Goal: Transaction & Acquisition: Purchase product/service

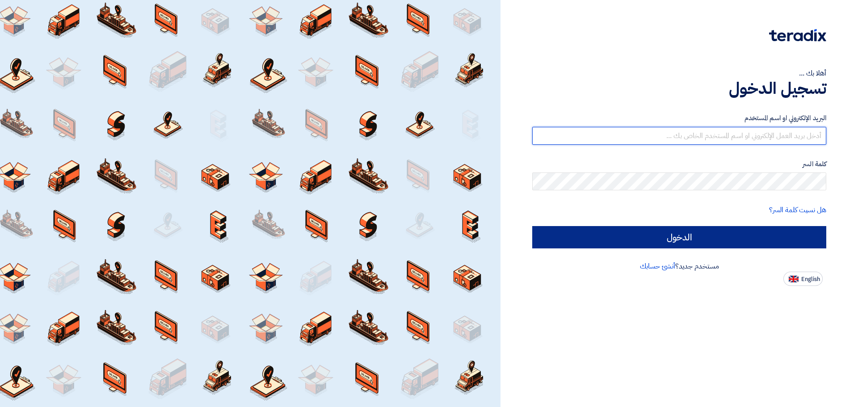
type input "Sales@bestoption-co.com"
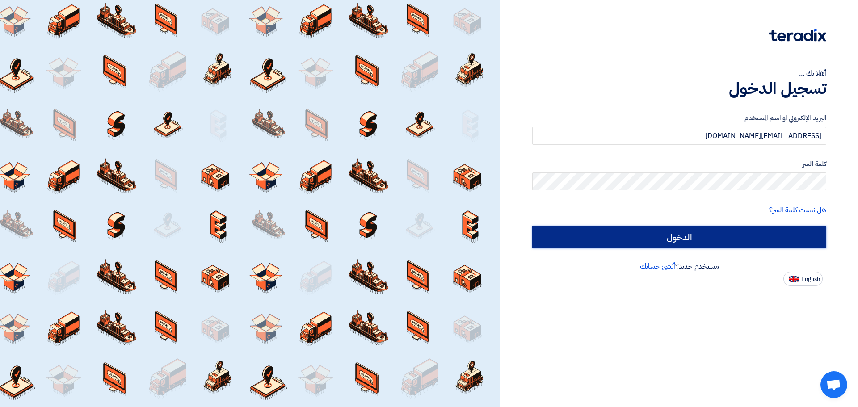
click at [663, 235] on input "الدخول" at bounding box center [679, 237] width 294 height 22
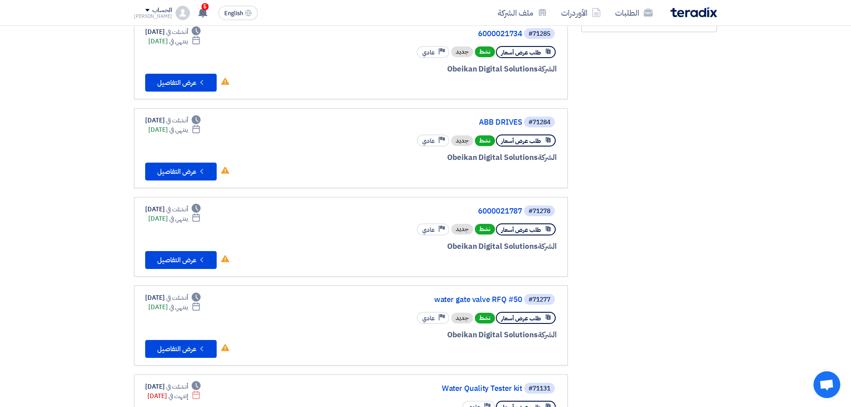
scroll to position [45, 0]
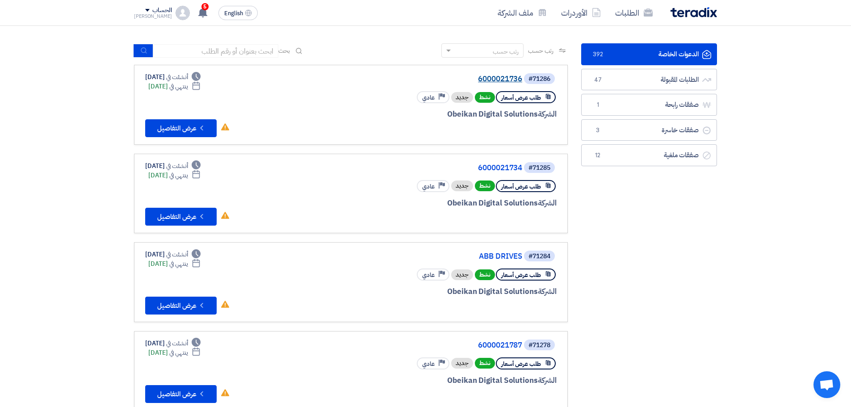
click at [503, 78] on link "6000021736" at bounding box center [433, 79] width 179 height 8
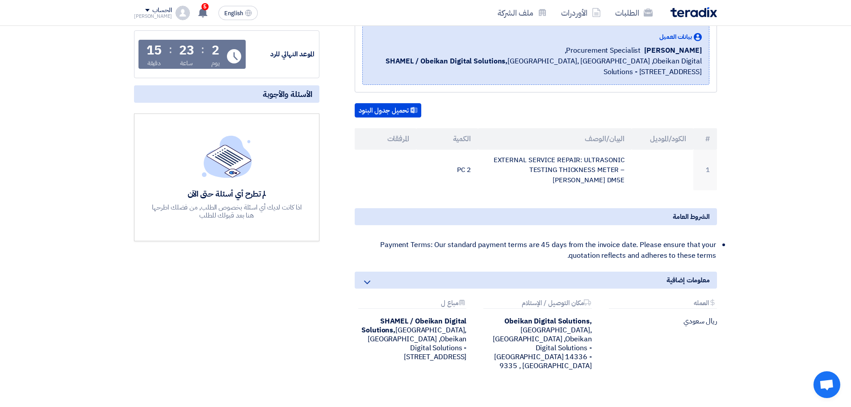
scroll to position [134, 0]
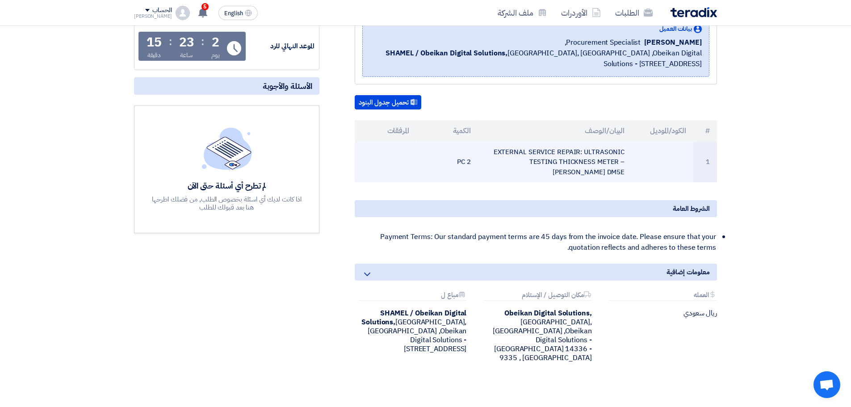
click at [570, 155] on td "EXTERNAL SERVICE REPAIR: ULTRASONIC TESTING THICKNESS METER – KRAUTKRAMER DM5E" at bounding box center [555, 162] width 154 height 41
click at [547, 158] on td "EXTERNAL SERVICE REPAIR: ULTRASONIC TESTING THICKNESS METER – KRAUTKRAMER DM5E" at bounding box center [555, 162] width 154 height 41
copy tr "EXTERNAL SERVICE REPAIR: ULTRASONIC TESTING THICKNESS METER – KRAUTKRAMER DM5E"
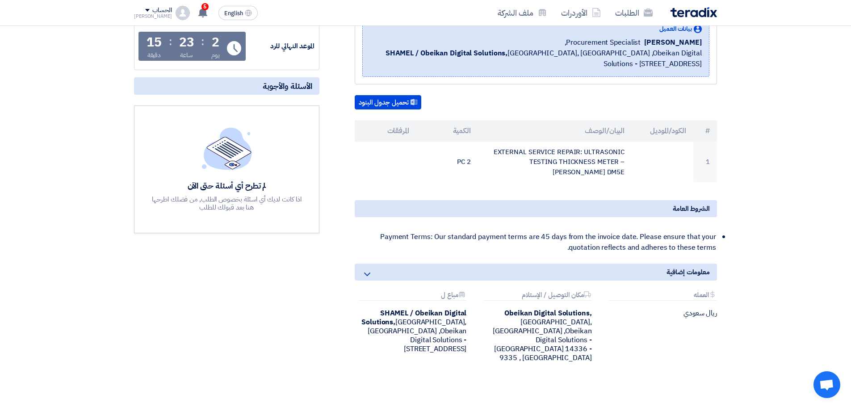
click at [508, 183] on div "6000021736 بيانات العميل Alaa Najeh Procurement Specialist, SHAMEL / Obeikan Di…" at bounding box center [525, 187] width 398 height 393
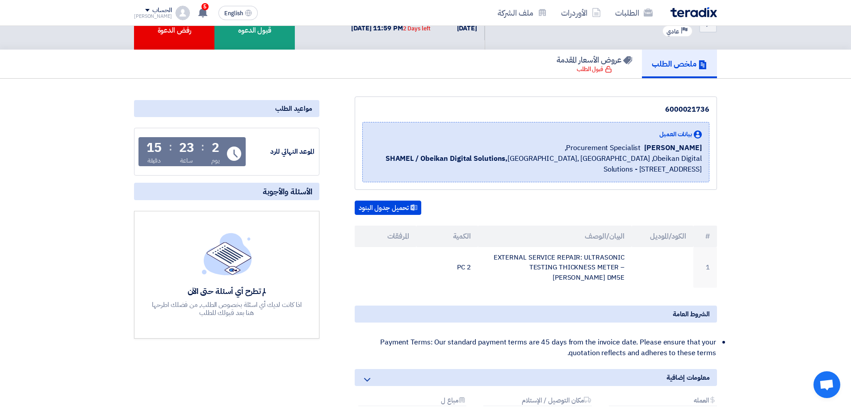
scroll to position [0, 0]
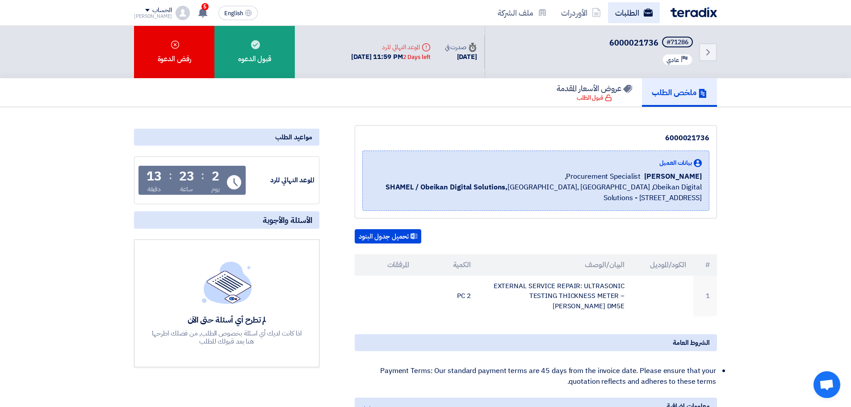
click at [640, 13] on link "الطلبات" at bounding box center [634, 12] width 52 height 21
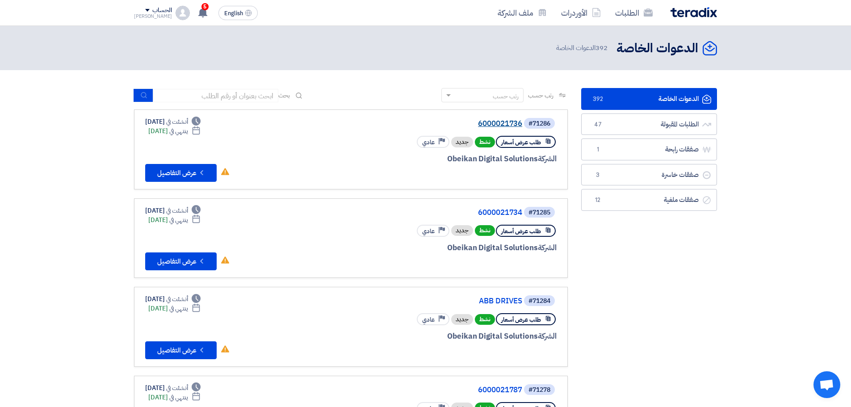
click at [500, 127] on link "6000021736" at bounding box center [433, 124] width 179 height 8
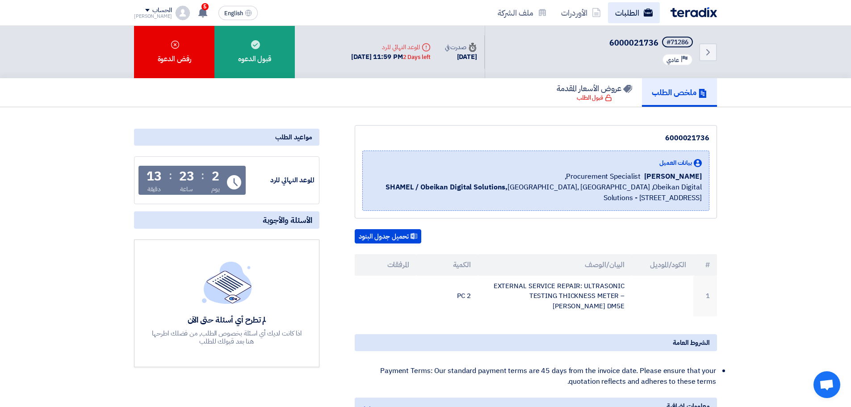
click at [630, 16] on link "الطلبات" at bounding box center [634, 12] width 52 height 21
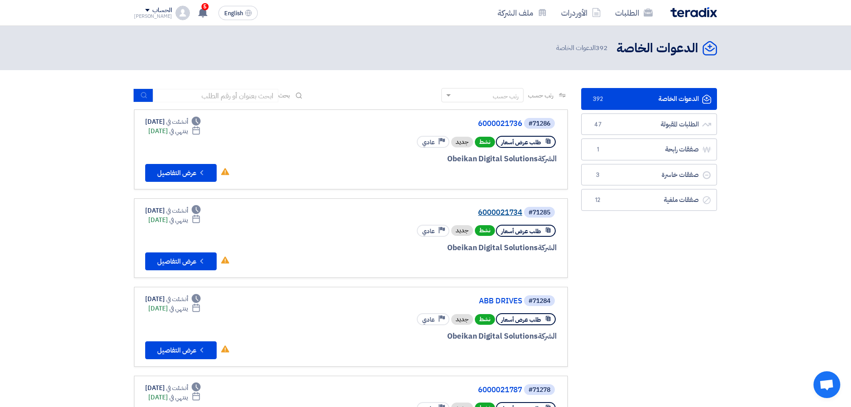
click at [500, 210] on link "6000021734" at bounding box center [433, 213] width 179 height 8
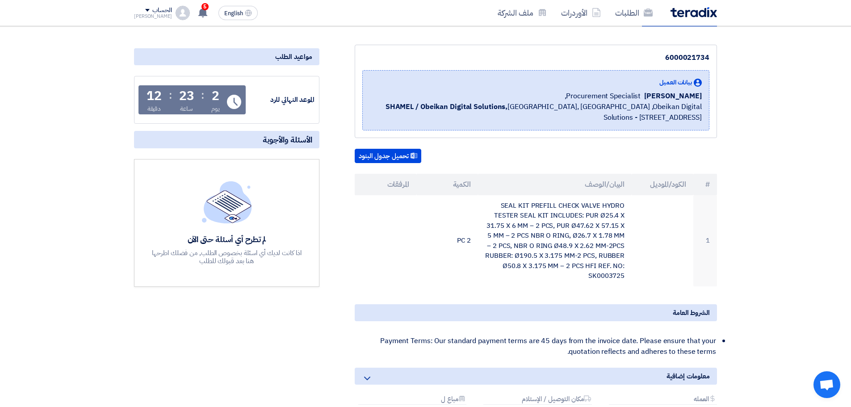
scroll to position [134, 0]
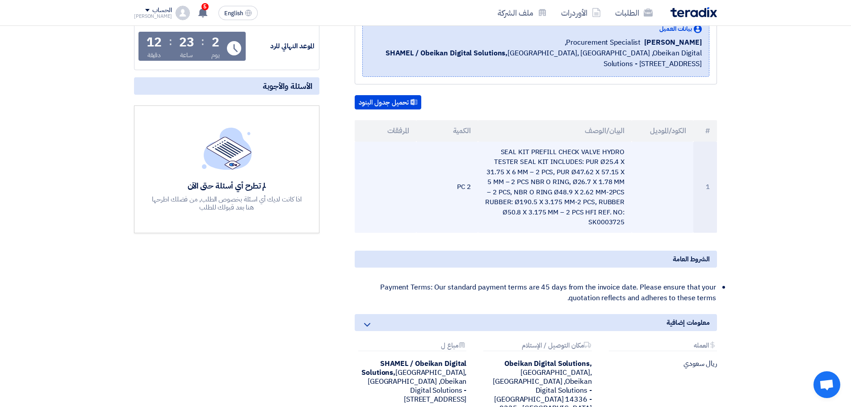
click at [526, 189] on td "SEAL KIT PREFILL CHECK VALVE HYDRO TESTER SEAL KIT INCLUDES: PUR Ø25.4 X 31.75 …" at bounding box center [555, 187] width 154 height 91
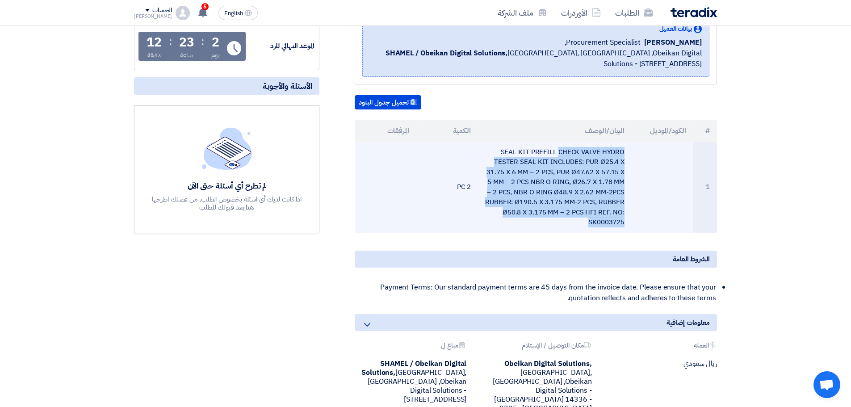
click at [526, 189] on td "SEAL KIT PREFILL CHECK VALVE HYDRO TESTER SEAL KIT INCLUDES: PUR Ø25.4 X 31.75 …" at bounding box center [555, 187] width 154 height 91
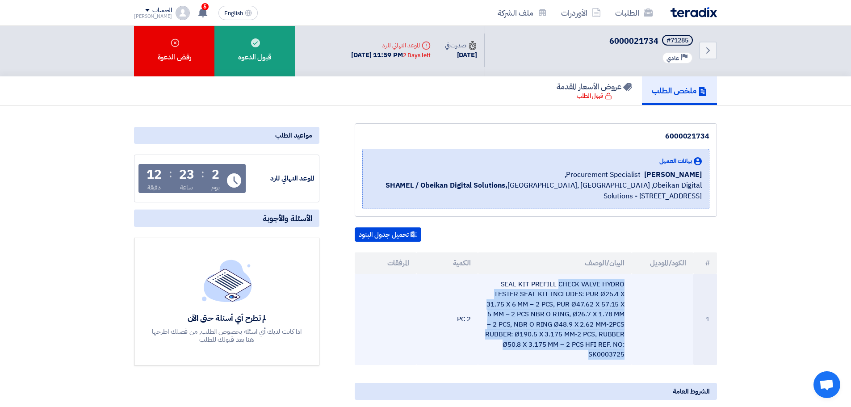
scroll to position [0, 0]
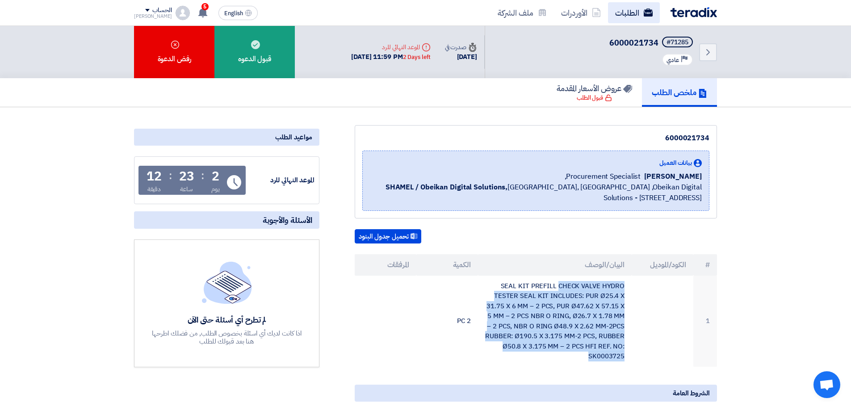
click at [638, 9] on link "الطلبات" at bounding box center [634, 12] width 52 height 21
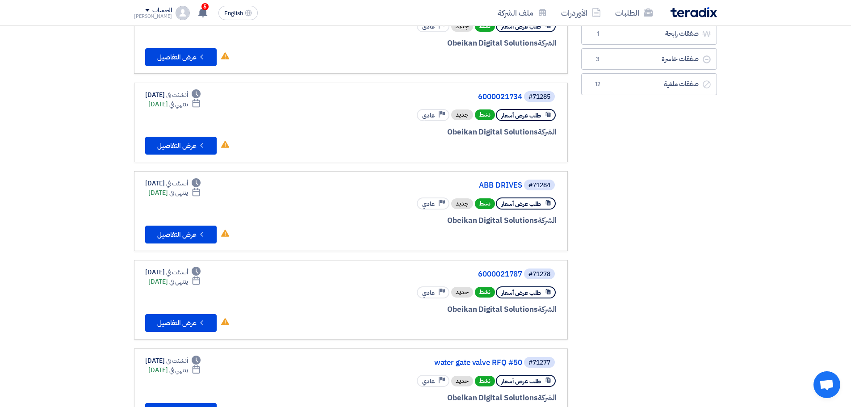
scroll to position [134, 0]
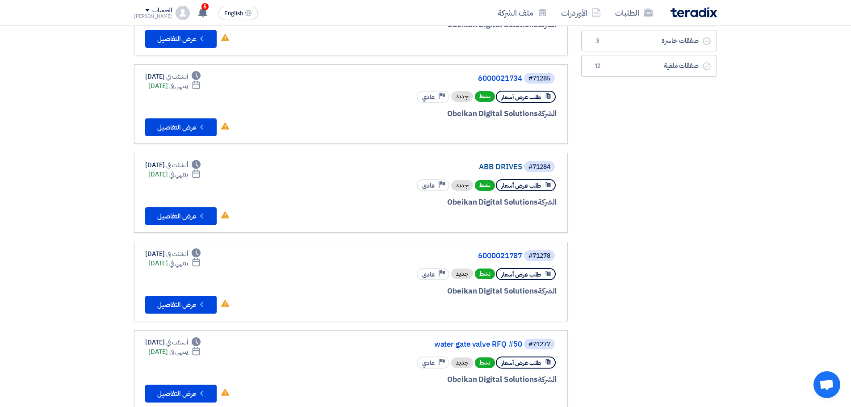
click at [508, 167] on link "ABB DRIVES" at bounding box center [433, 167] width 179 height 8
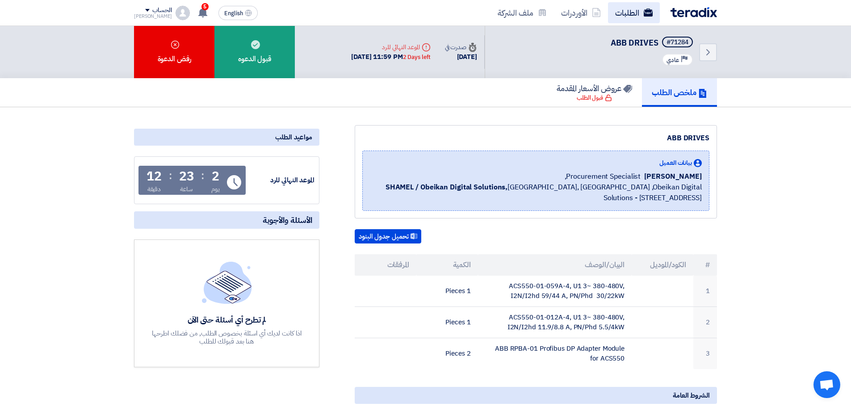
click at [627, 19] on link "الطلبات" at bounding box center [634, 12] width 52 height 21
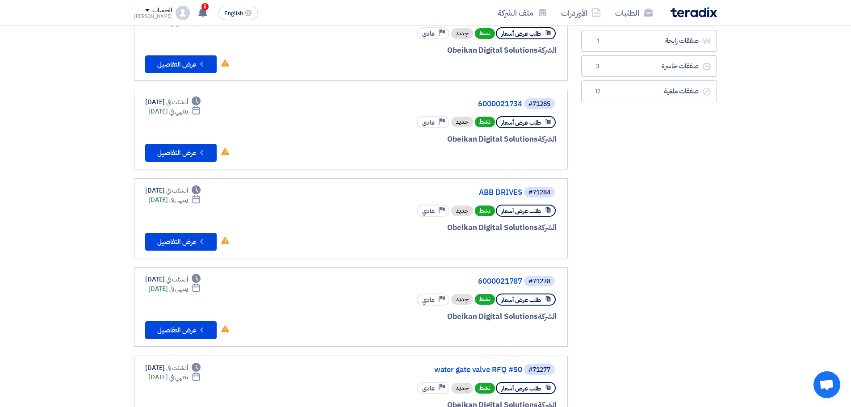
scroll to position [159, 0]
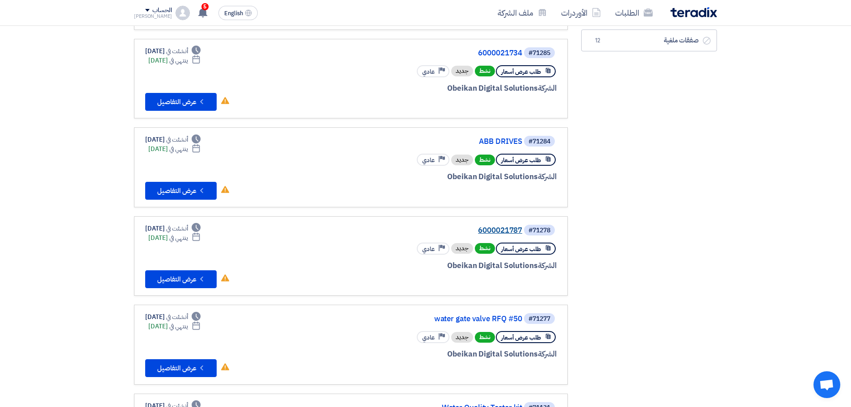
click at [508, 231] on link "6000021787" at bounding box center [433, 230] width 179 height 8
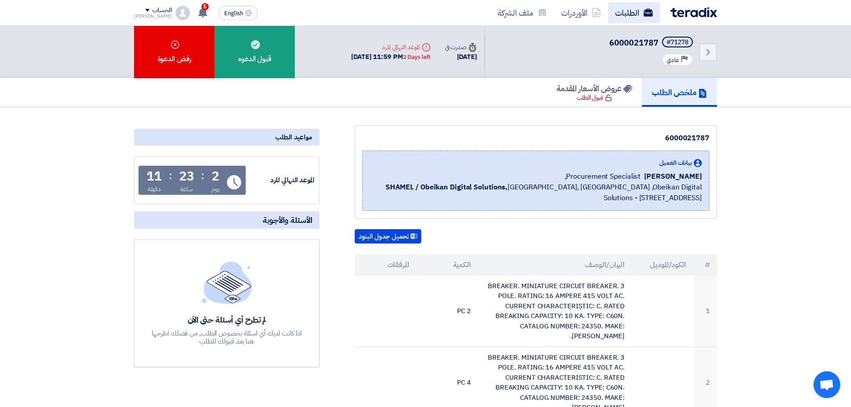
click at [629, 10] on link "الطلبات" at bounding box center [634, 12] width 52 height 21
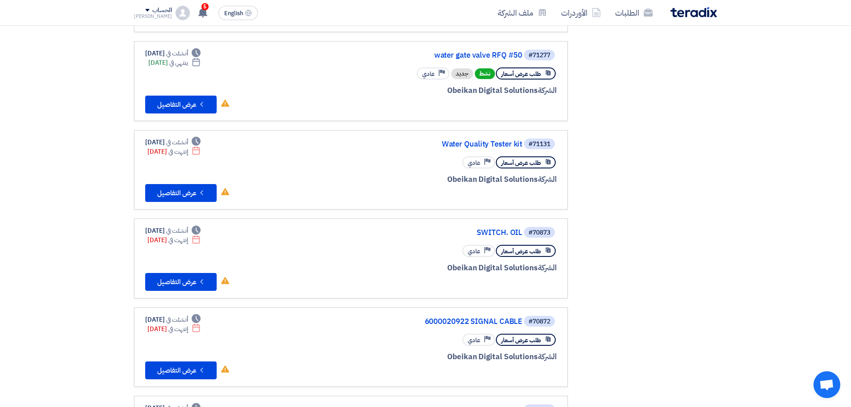
scroll to position [338, 0]
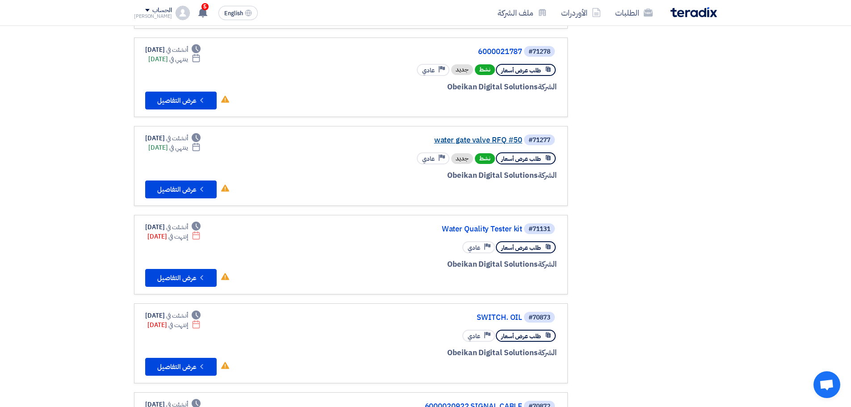
click at [497, 140] on link "water gate valve RFQ #50" at bounding box center [433, 140] width 179 height 8
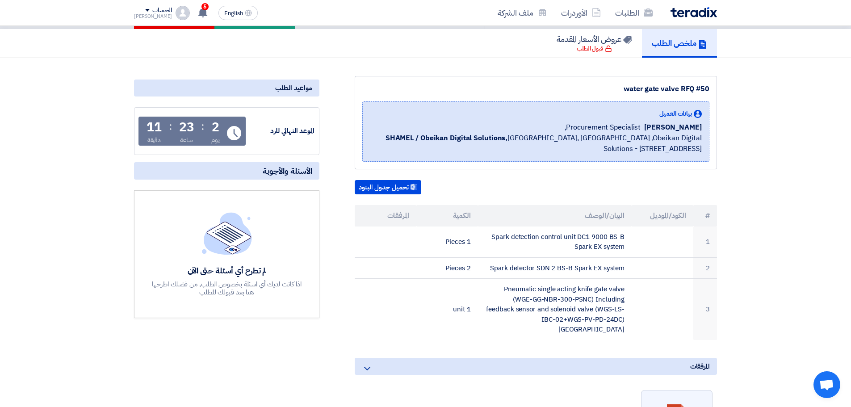
scroll to position [134, 0]
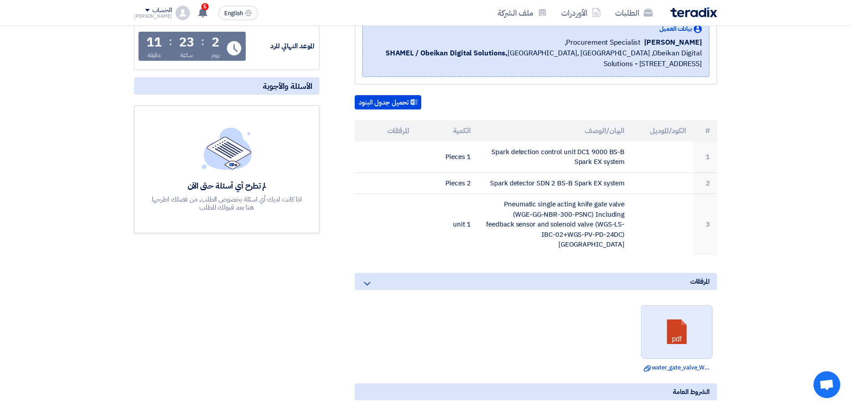
click at [691, 336] on link at bounding box center [676, 333] width 71 height 54
click at [671, 363] on link "Download file water_gate_valve_WGEGGNBRPSNC.pdf" at bounding box center [677, 367] width 66 height 9
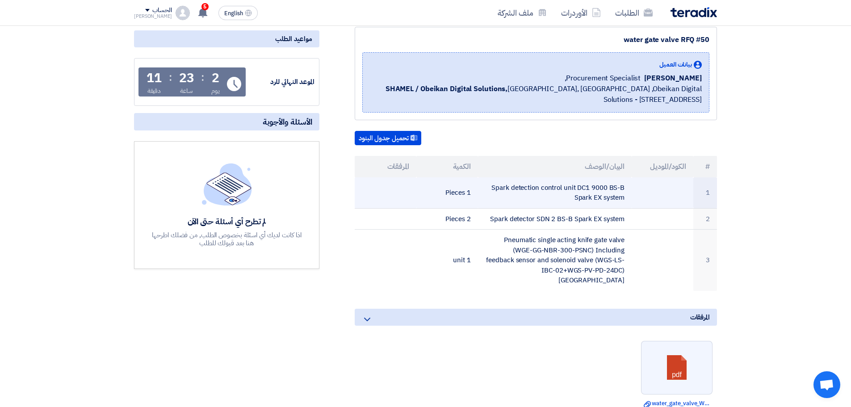
scroll to position [0, 0]
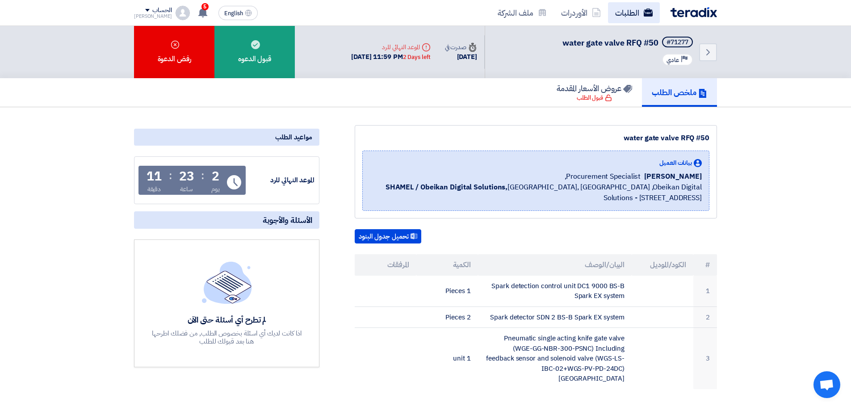
click at [630, 19] on link "الطلبات" at bounding box center [634, 12] width 52 height 21
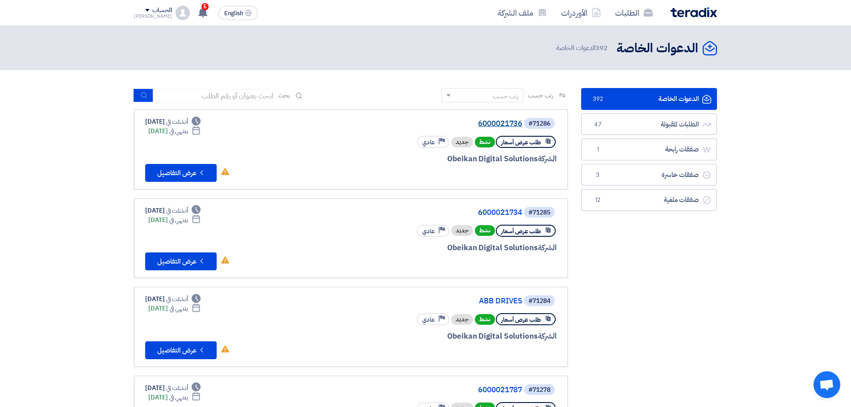
click at [493, 124] on link "6000021736" at bounding box center [433, 124] width 179 height 8
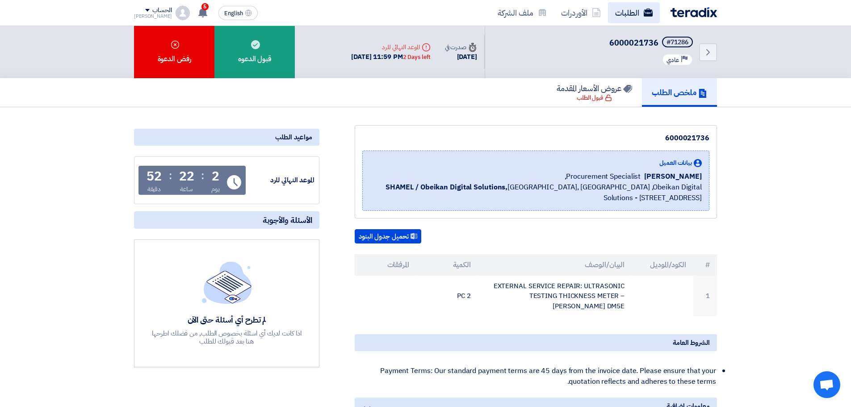
click at [636, 13] on link "الطلبات" at bounding box center [634, 12] width 52 height 21
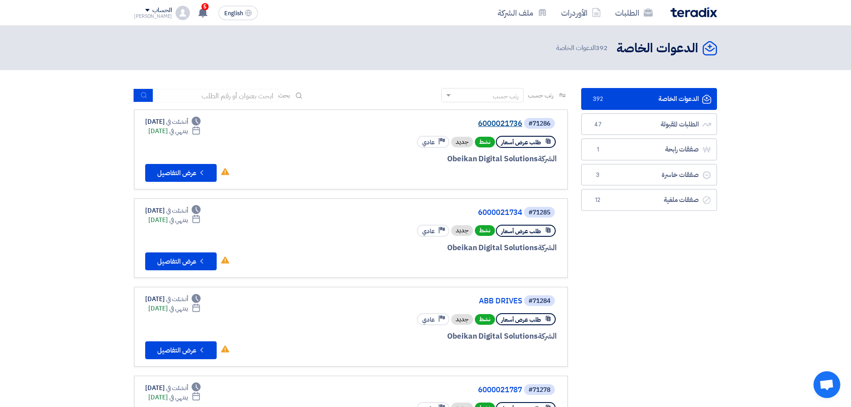
click at [486, 123] on link "6000021736" at bounding box center [433, 124] width 179 height 8
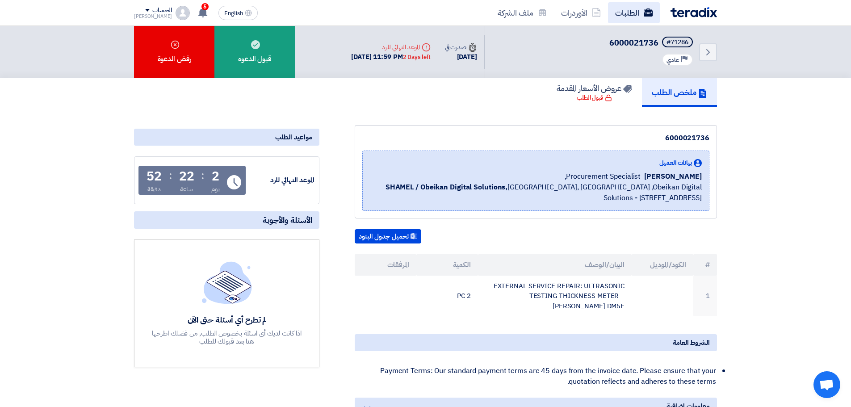
click at [624, 10] on link "الطلبات" at bounding box center [634, 12] width 52 height 21
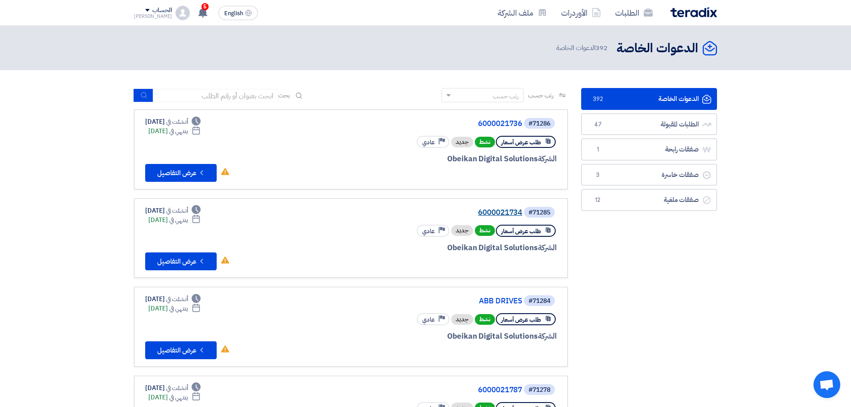
click at [487, 215] on link "6000021734" at bounding box center [433, 213] width 179 height 8
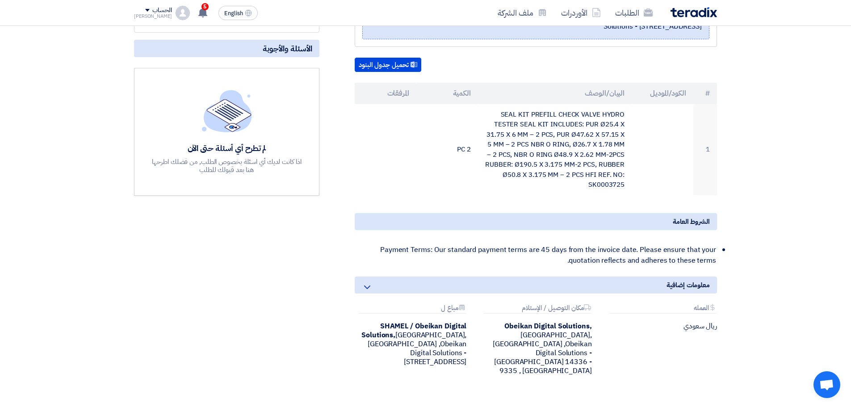
scroll to position [179, 0]
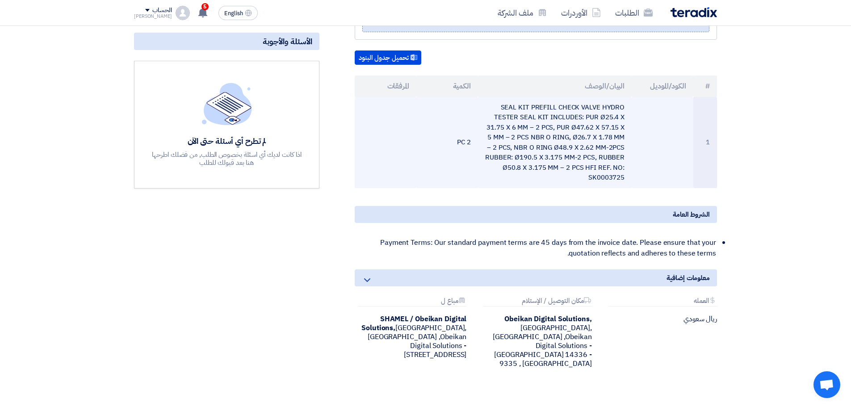
click at [525, 156] on td "SEAL KIT PREFILL CHECK VALVE HYDRO TESTER SEAL KIT INCLUDES: PUR Ø25.4 X 31.75 …" at bounding box center [555, 142] width 154 height 91
click at [526, 155] on td "SEAL KIT PREFILL CHECK VALVE HYDRO TESTER SEAL KIT INCLUDES: PUR Ø25.4 X 31.75 …" at bounding box center [555, 142] width 154 height 91
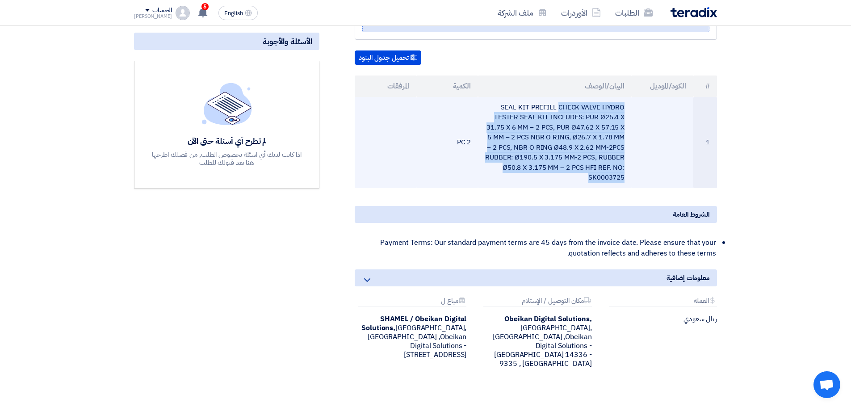
click at [526, 155] on td "SEAL KIT PREFILL CHECK VALVE HYDRO TESTER SEAL KIT INCLUDES: PUR Ø25.4 X 31.75 …" at bounding box center [555, 142] width 154 height 91
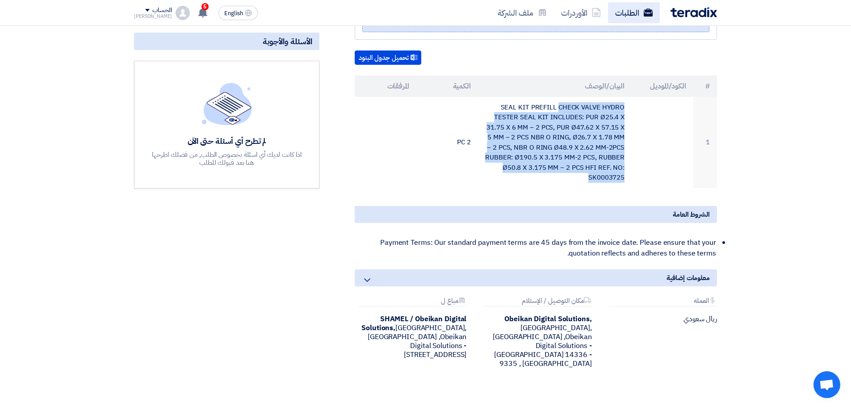
click at [632, 13] on link "الطلبات" at bounding box center [634, 12] width 52 height 21
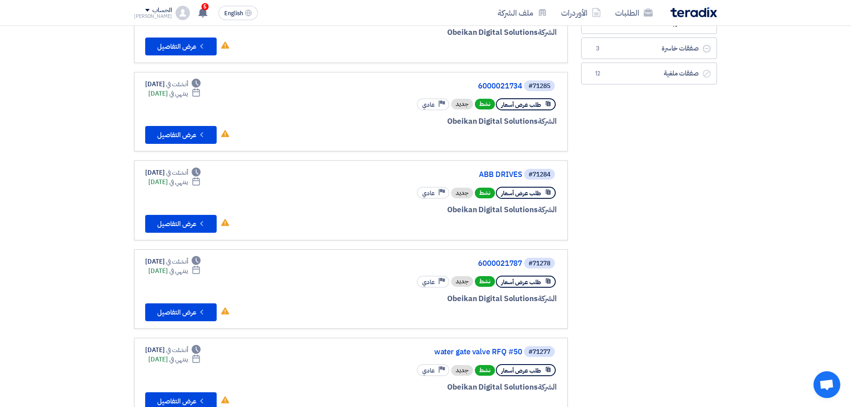
scroll to position [134, 0]
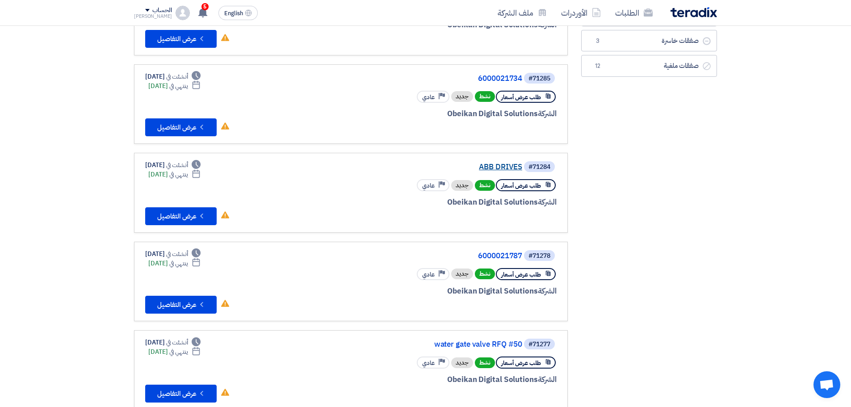
click at [499, 168] on link "ABB DRIVES" at bounding box center [433, 167] width 179 height 8
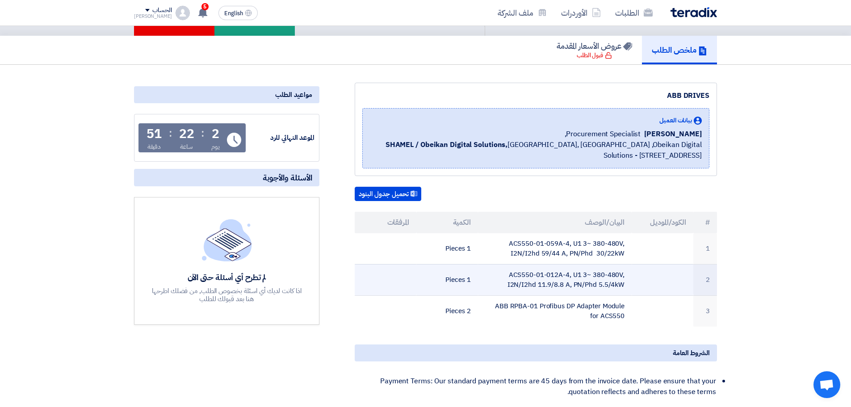
scroll to position [134, 0]
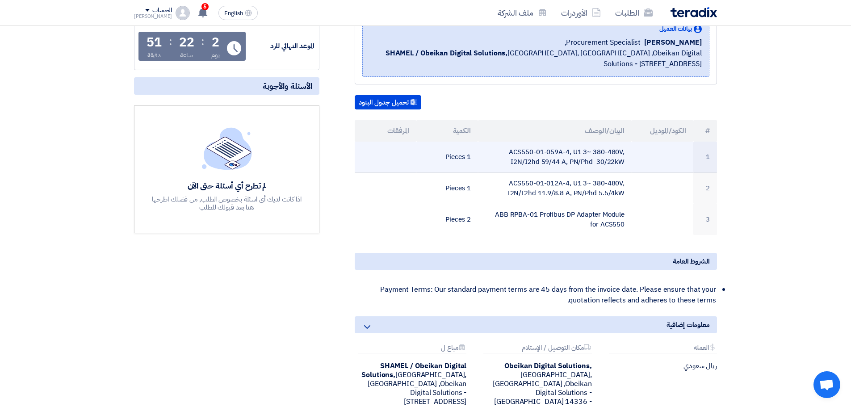
click at [551, 145] on td "ACS550-01-059A-4, U1 3~ 380-480V, I2N/I2hd 59/44 A, PN/Phd 30/22kW" at bounding box center [555, 157] width 154 height 31
copy tr "ACS550-01-059A-4, U1 3~ 380-480V, I2N/I2hd 59/44 A, PN/Phd 30/22kW"
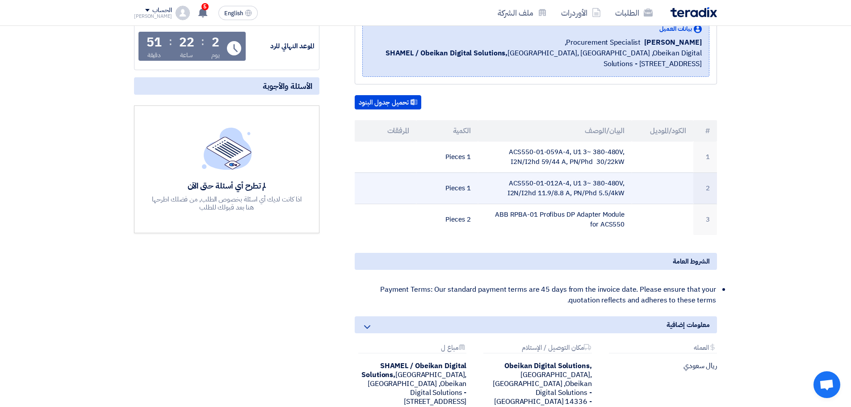
click at [569, 190] on td "ACS550-01-012A-4, U1 3~ 380-480V, I2N/I2hd 11.9/8.8 A, PN/Phd 5.5/4kW" at bounding box center [555, 187] width 154 height 31
copy tr "ACS550-01-012A-4, U1 3~ 380-480V, I2N/I2hd 11.9/8.8 A, PN/Phd 5.5/4kW"
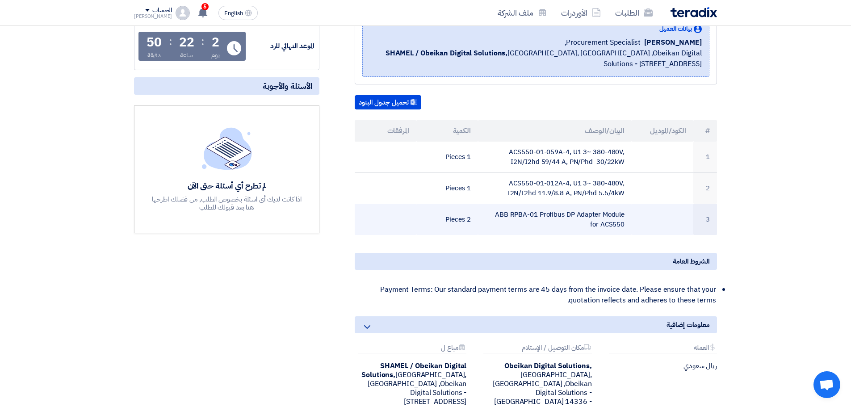
click at [528, 213] on td "ABB RPBA-01 Profibus DP Adapter Module for ACS550" at bounding box center [555, 219] width 154 height 31
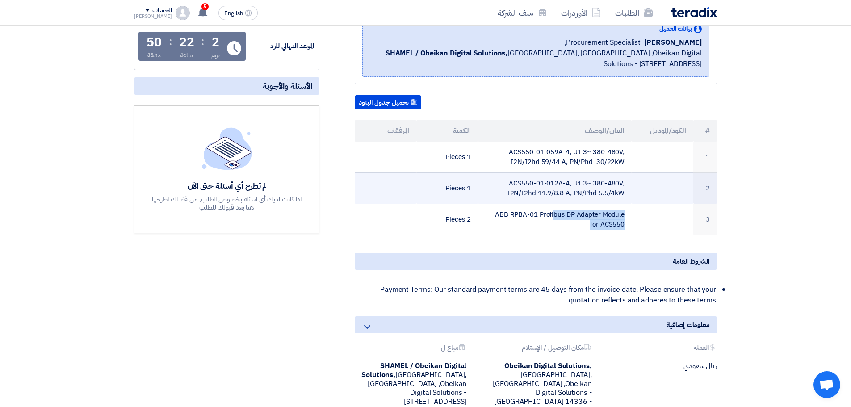
copy tr "ABB RPBA-01 Profibus DP Adapter Module for ACS550"
click at [543, 184] on td "ACS550-01-012A-4, U1 3~ 380-480V, I2N/I2hd 11.9/8.8 A, PN/Phd 5.5/4kW" at bounding box center [555, 187] width 154 height 31
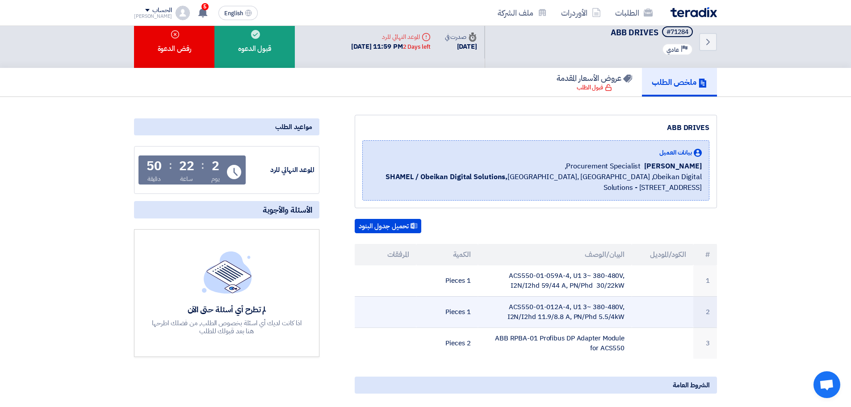
scroll to position [0, 0]
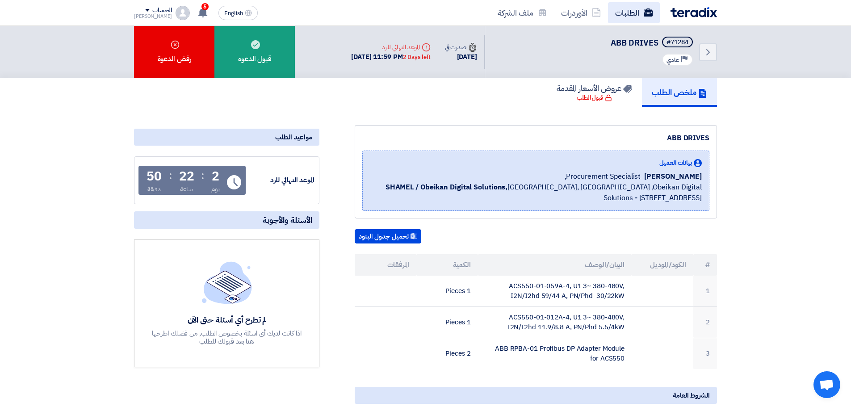
click at [631, 5] on link "الطلبات" at bounding box center [634, 12] width 52 height 21
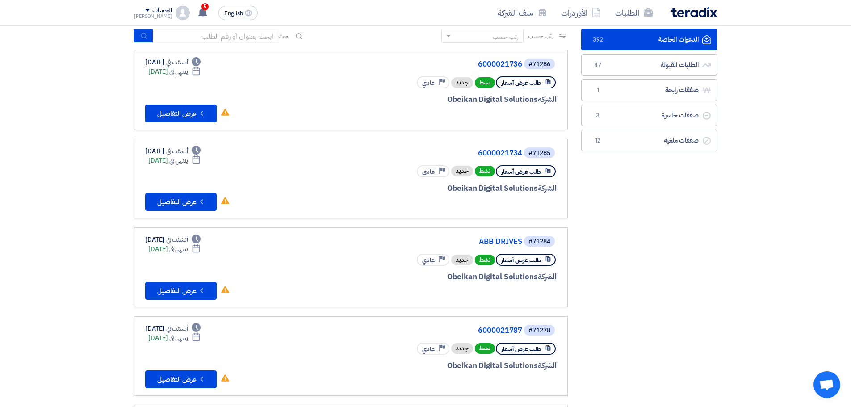
scroll to position [134, 0]
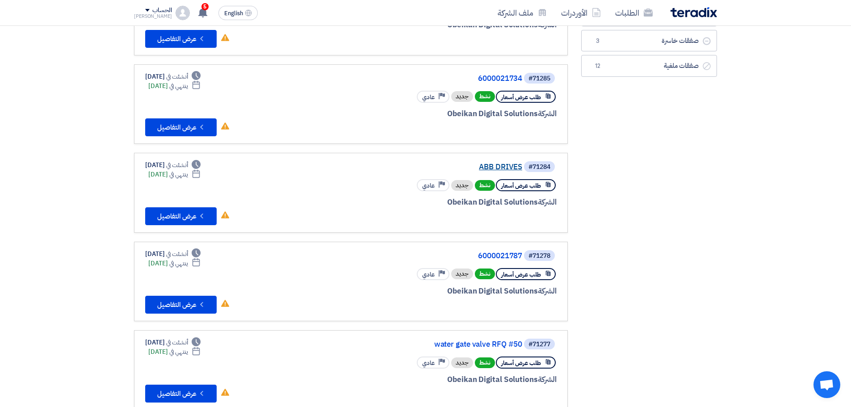
click at [503, 167] on link "ABB DRIVES" at bounding box center [433, 167] width 179 height 8
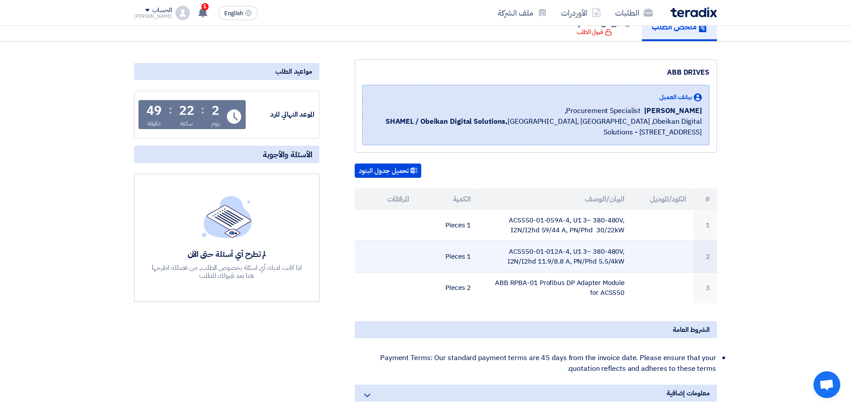
scroll to position [134, 0]
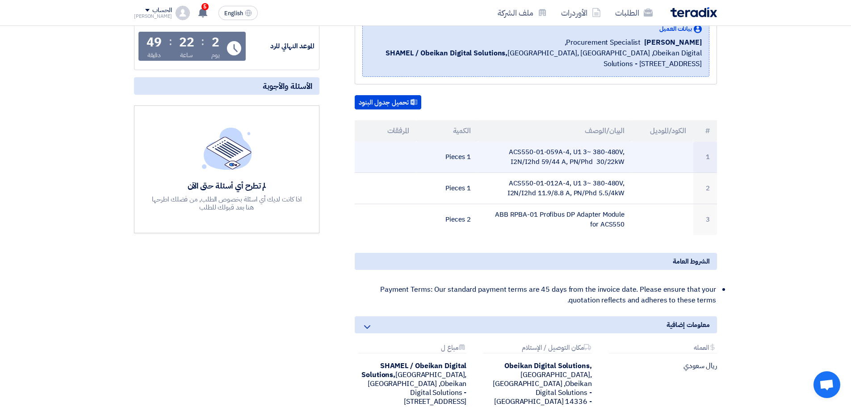
click at [562, 164] on td "ACS550-01-059A-4, U1 3~ 380-480V, I2N/I2hd 59/44 A, PN/Phd 30/22kW" at bounding box center [555, 157] width 154 height 31
copy tr "ACS550-01-059A-4, U1 3~ 380-480V, I2N/I2hd 59/44 A, PN/Phd 30/22kW"
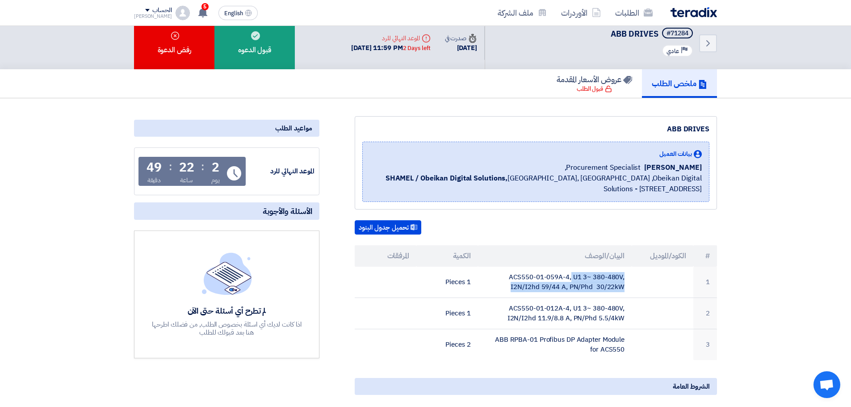
scroll to position [0, 0]
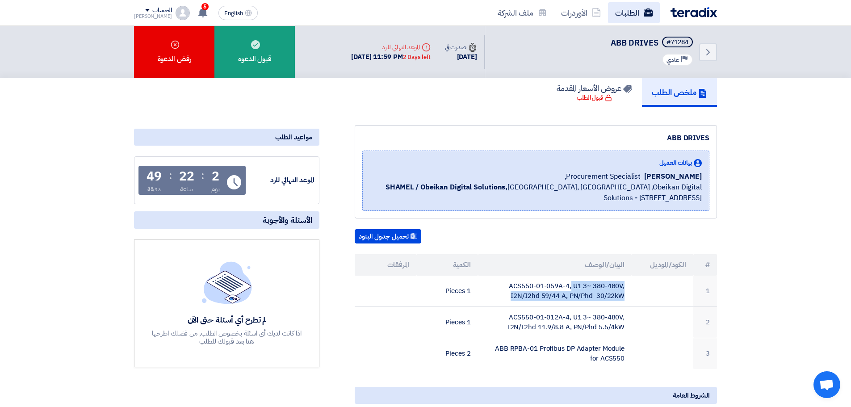
click at [629, 11] on link "الطلبات" at bounding box center [634, 12] width 52 height 21
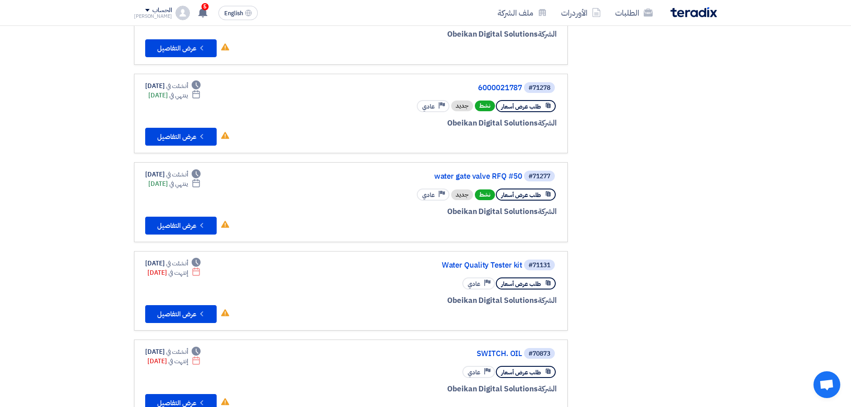
scroll to position [313, 0]
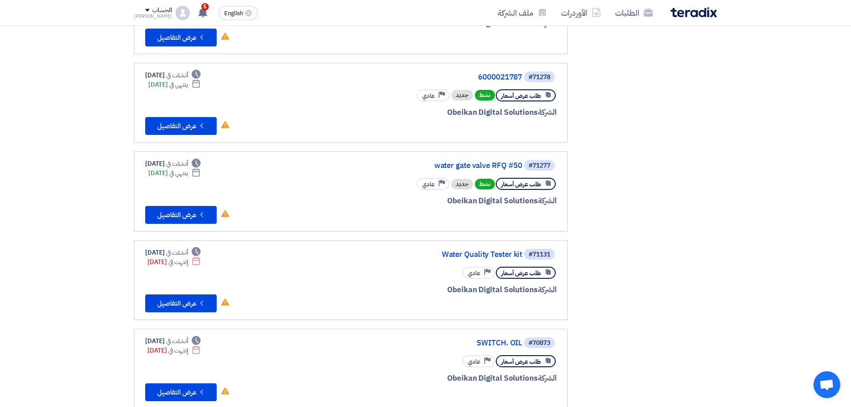
click at [487, 159] on div "#71277 water gate valve RFQ #50" at bounding box center [449, 165] width 215 height 13
click at [483, 167] on link "water gate valve RFQ #50" at bounding box center [433, 166] width 179 height 8
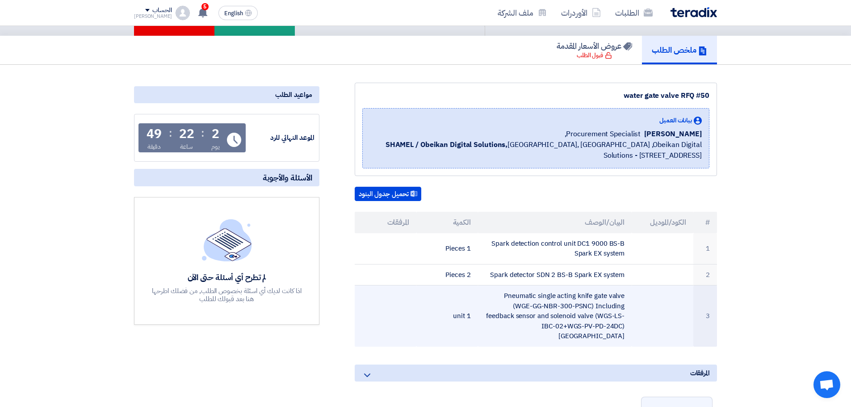
scroll to position [134, 0]
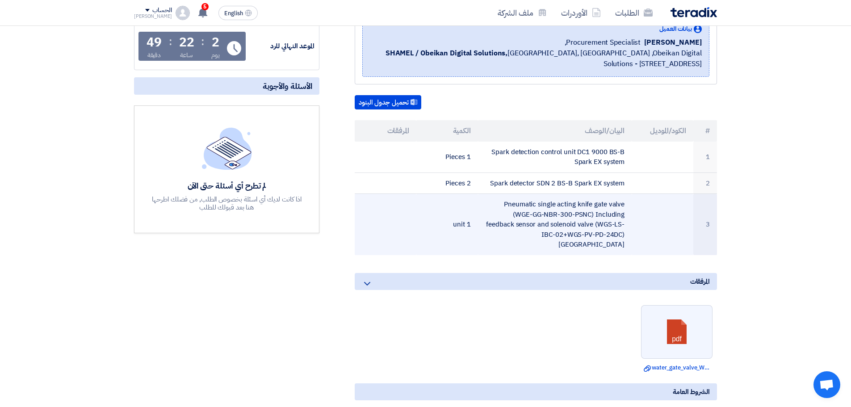
click at [553, 218] on td "Pneumatic single acting knife gate valve (WGE-GG-NBR-300-PSNC) Including feedba…" at bounding box center [555, 224] width 154 height 61
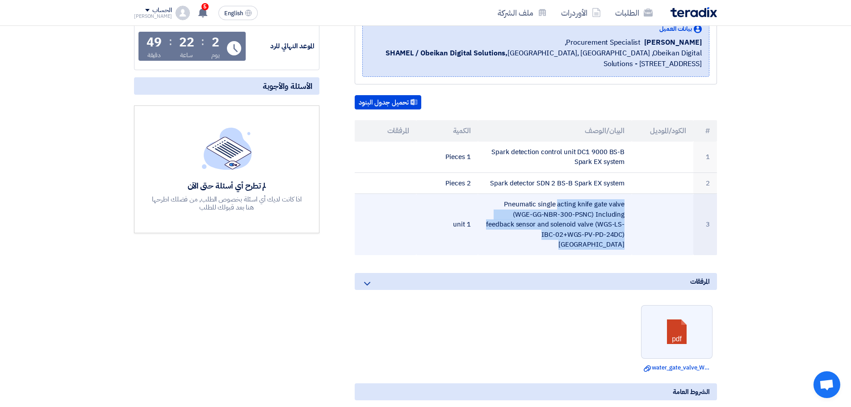
click at [553, 218] on td "Pneumatic single acting knife gate valve (WGE-GG-NBR-300-PSNC) Including feedba…" at bounding box center [555, 224] width 154 height 61
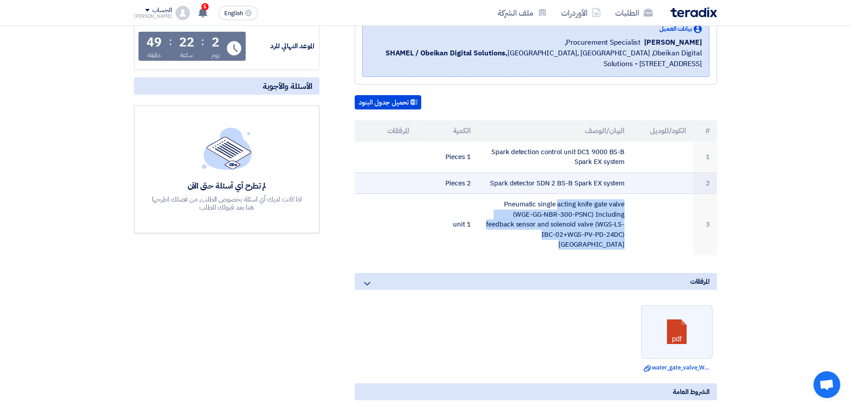
copy tr "Pneumatic single acting knife gate valve (WGE-GG-NBR-300-PSNC) Including feedba…"
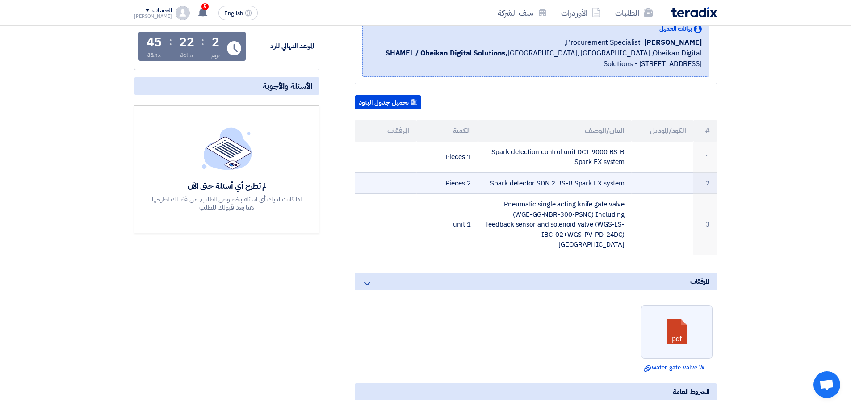
click at [540, 182] on td "Spark detector SDN 2 BS-B Spark EX system" at bounding box center [555, 182] width 154 height 21
copy tr "Spark detector SDN 2 BS-B Spark EX system"
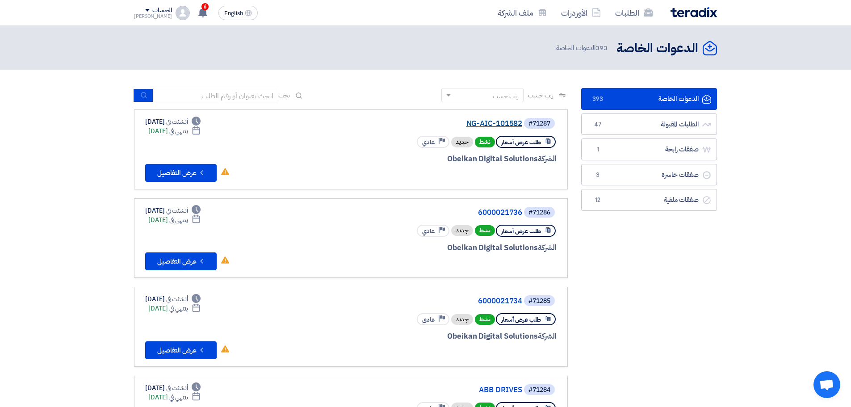
click at [483, 125] on link "NG-AIC-101582" at bounding box center [433, 124] width 179 height 8
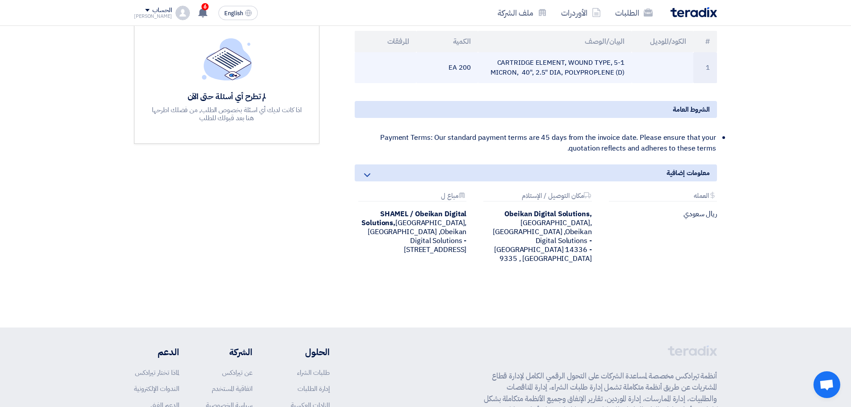
scroll to position [89, 0]
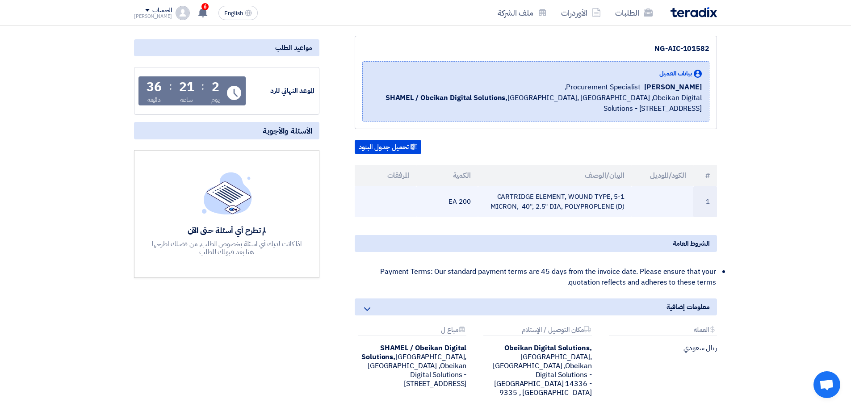
click at [561, 197] on td "1-CARTRIDGE ELEMENT, WOUND TYPE, 5 MICRON, 40", 2.5" DIA, POLYPROPLENE (D)" at bounding box center [555, 201] width 154 height 31
copy tr "1-CARTRIDGE ELEMENT, WOUND TYPE, 5 MICRON, 40", 2.5" DIA, POLYPROPLENE (D)"
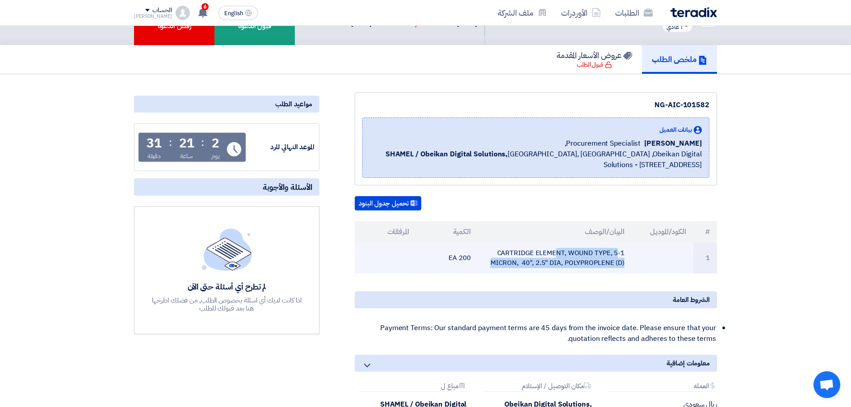
scroll to position [0, 0]
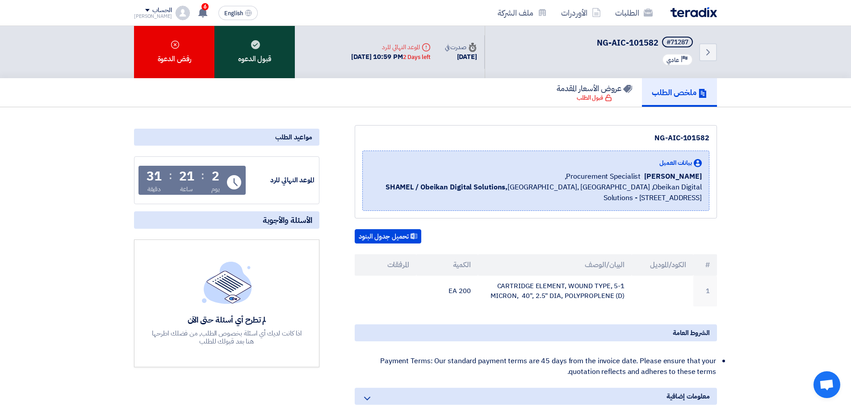
click at [262, 66] on div "قبول الدعوه" at bounding box center [254, 52] width 80 height 52
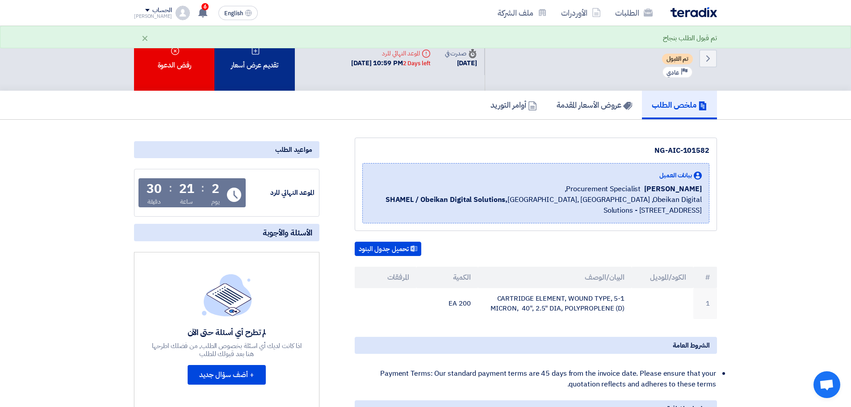
click at [270, 69] on div "تقديم عرض أسعار" at bounding box center [254, 58] width 80 height 65
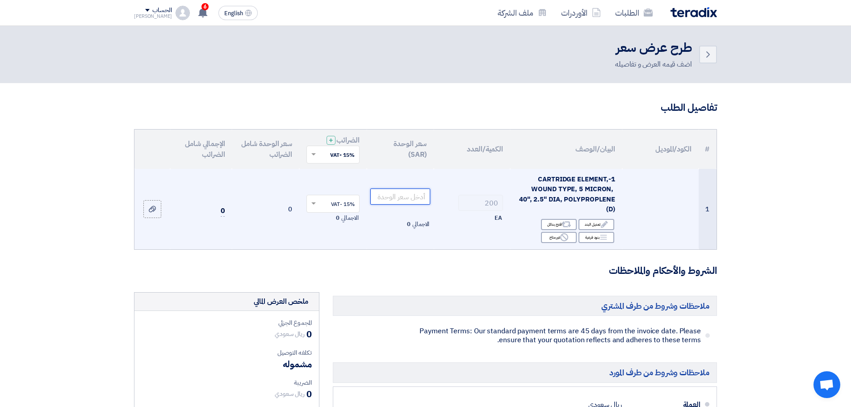
click at [407, 192] on input "number" at bounding box center [400, 197] width 60 height 16
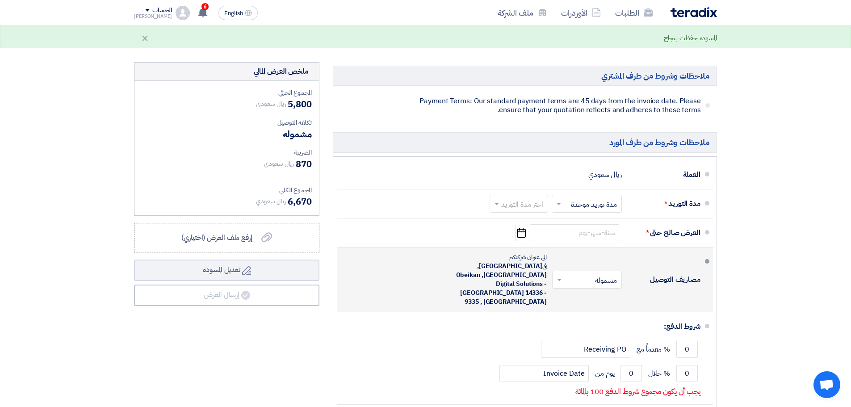
scroll to position [179, 0]
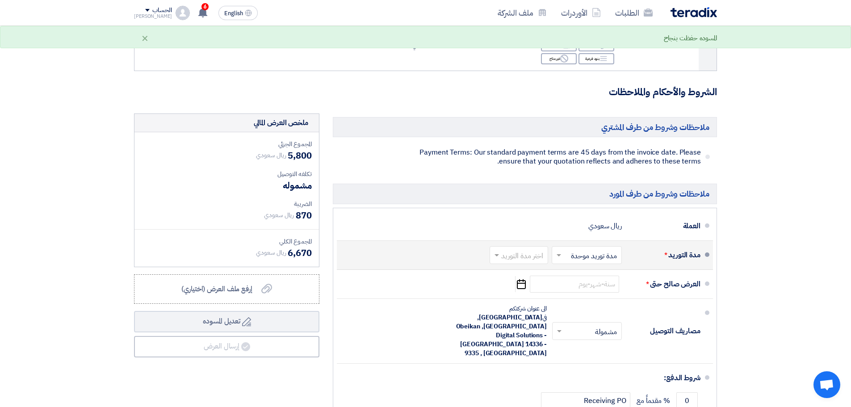
type input "29"
click at [536, 249] on input "text" at bounding box center [517, 255] width 54 height 13
click at [536, 285] on span "(3-5) أيام" at bounding box center [531, 290] width 27 height 11
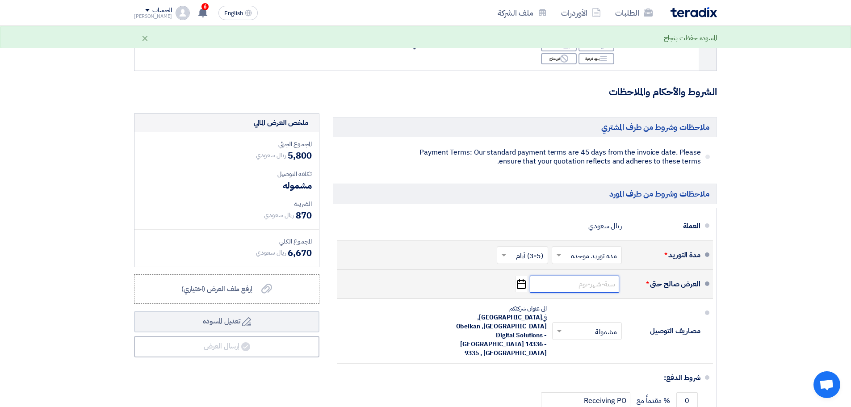
click at [591, 276] on input at bounding box center [574, 284] width 89 height 17
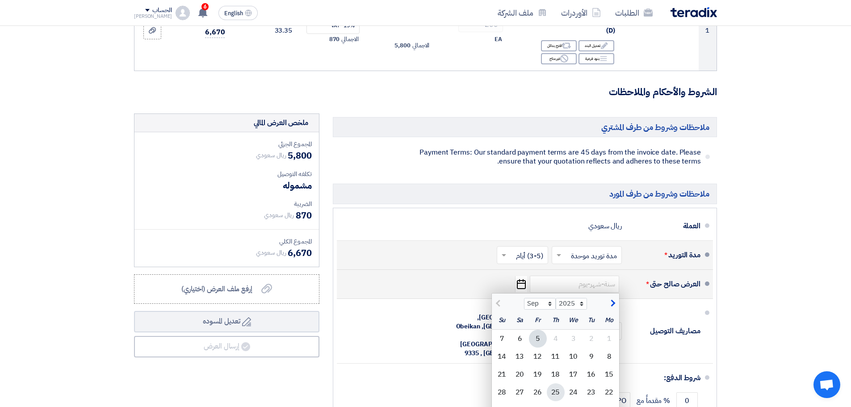
click at [557, 383] on div "25" at bounding box center [556, 392] width 18 height 18
type input "[DATE]"
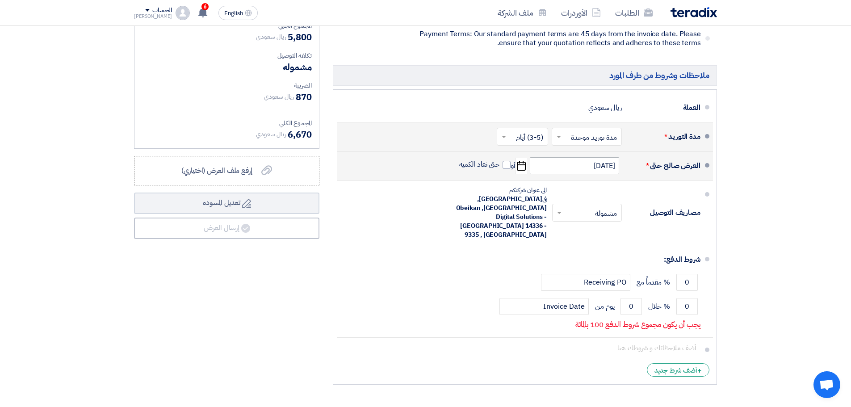
scroll to position [313, 0]
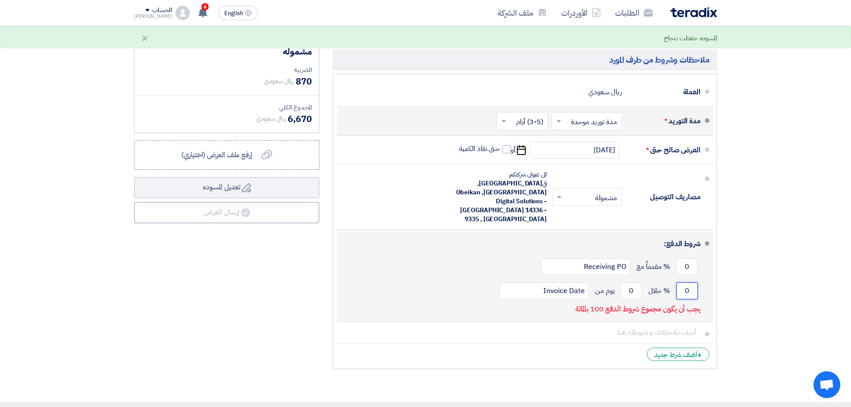
drag, startPoint x: 683, startPoint y: 257, endPoint x: 711, endPoint y: 257, distance: 27.7
click at [711, 257] on li "شروط الدفع: 0 % مقدماً مع Receiving PO 0 % خلال 0 Invoice Date" at bounding box center [525, 276] width 376 height 92
type input "100"
drag, startPoint x: 633, startPoint y: 249, endPoint x: 621, endPoint y: 255, distance: 12.4
click at [621, 282] on input "0" at bounding box center [630, 290] width 21 height 17
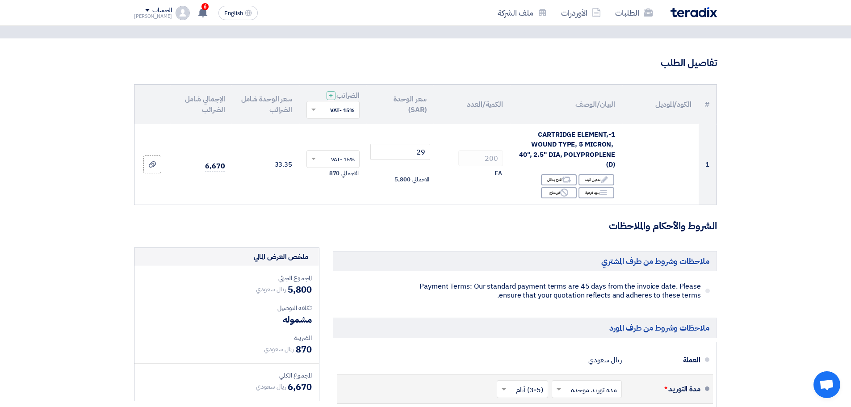
scroll to position [0, 0]
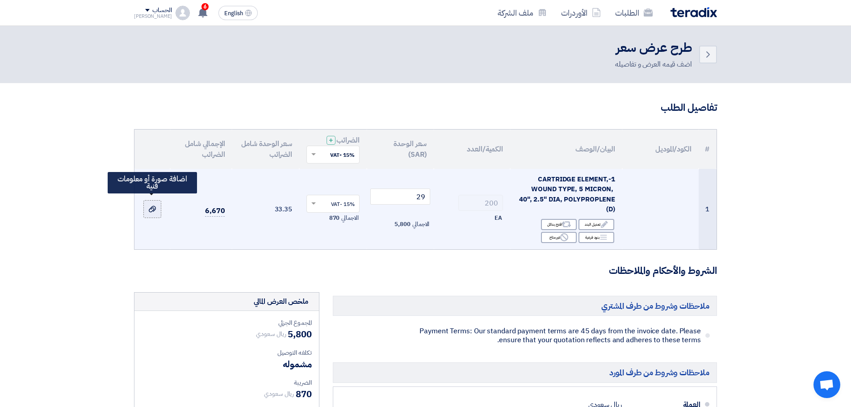
type input "45"
click at [151, 206] on use at bounding box center [152, 209] width 7 height 6
click at [0, 0] on input "file" at bounding box center [0, 0] width 0 height 0
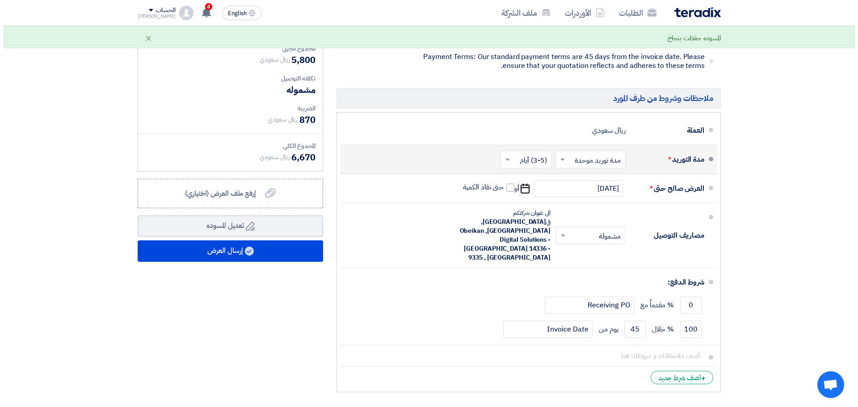
scroll to position [357, 0]
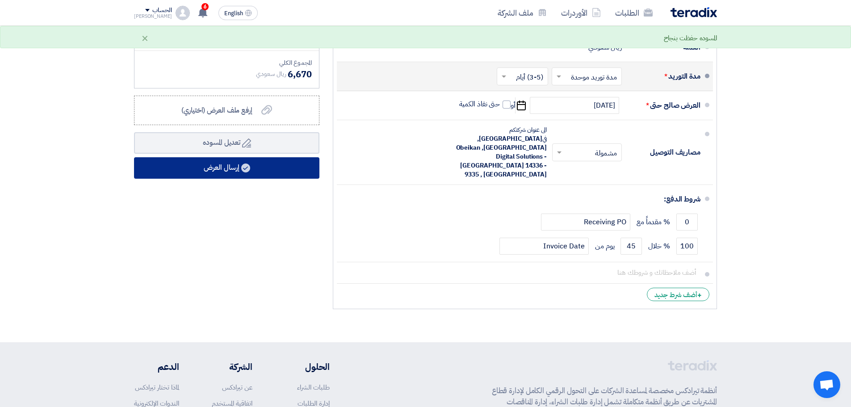
click at [250, 163] on use at bounding box center [245, 167] width 9 height 9
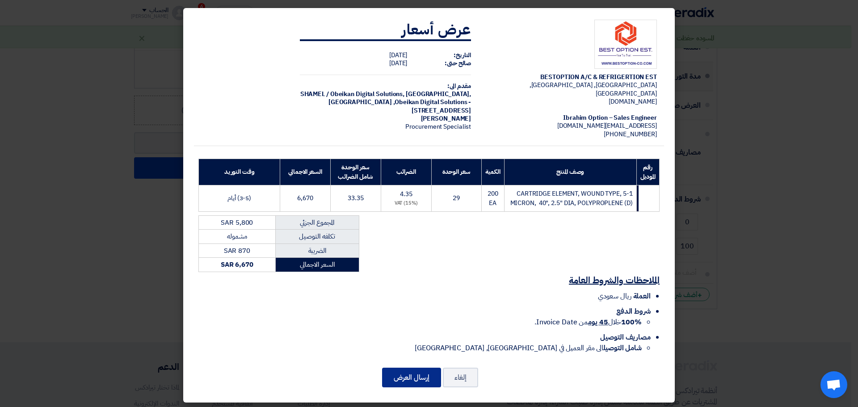
click at [413, 372] on button "إرسال العرض" at bounding box center [411, 378] width 59 height 20
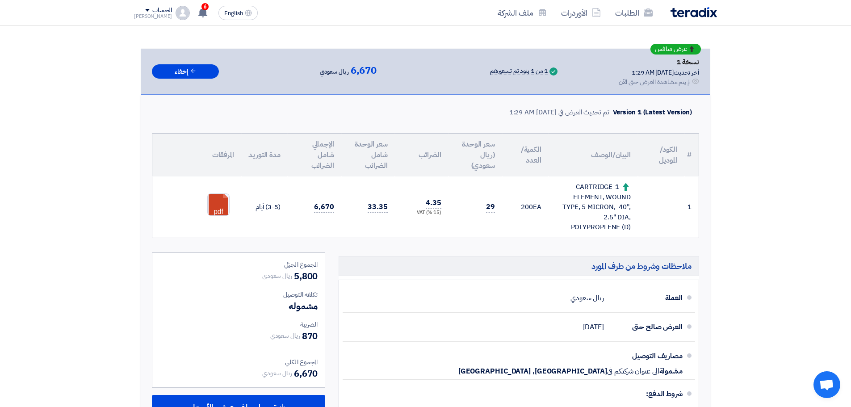
scroll to position [89, 0]
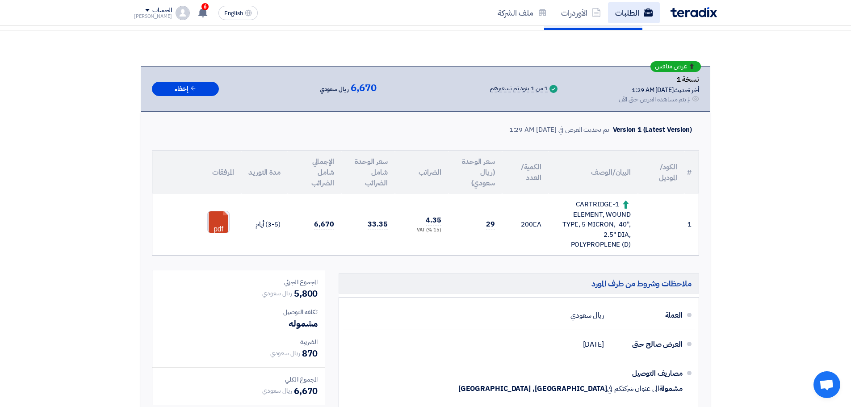
click at [639, 22] on link "الطلبات" at bounding box center [634, 12] width 52 height 21
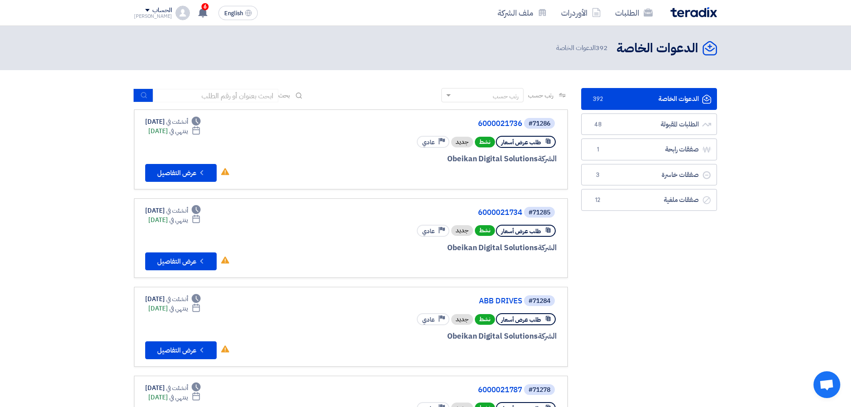
click at [487, 143] on span "نشط" at bounding box center [485, 142] width 20 height 11
click at [615, 151] on link "صفقات رابحة صفقات رابحة 1" at bounding box center [649, 149] width 136 height 22
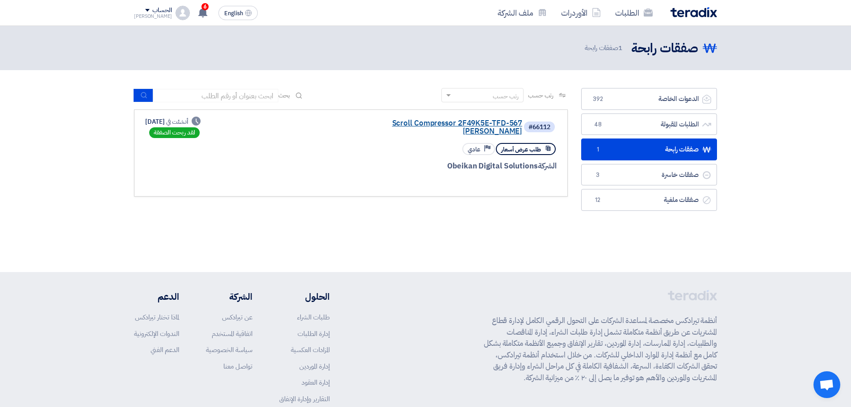
click at [495, 124] on link "Scroll Compressor 2F49K5E-TFD-567 [PERSON_NAME]" at bounding box center [433, 127] width 179 height 16
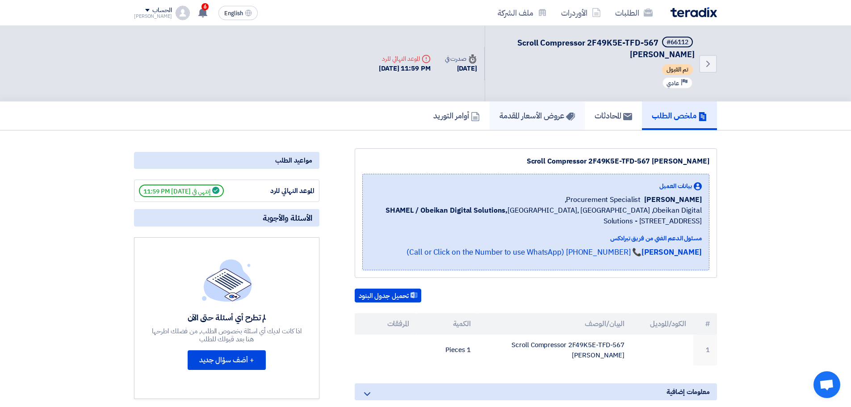
click at [545, 112] on h5 "عروض الأسعار المقدمة" at bounding box center [536, 115] width 75 height 10
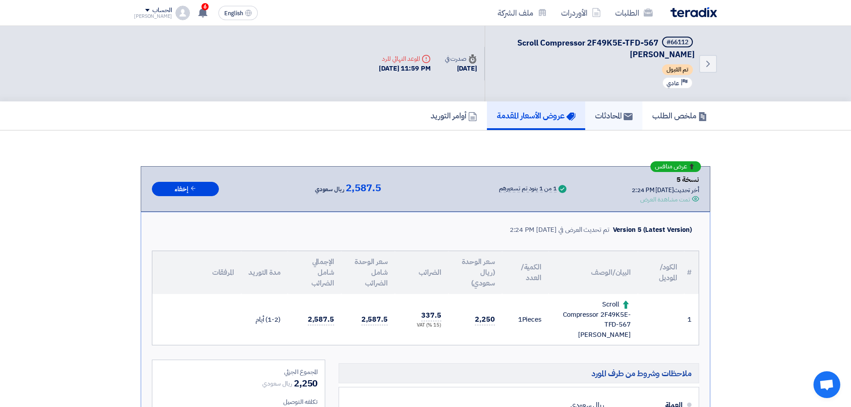
click at [603, 118] on h5 "المحادثات" at bounding box center [614, 115] width 38 height 10
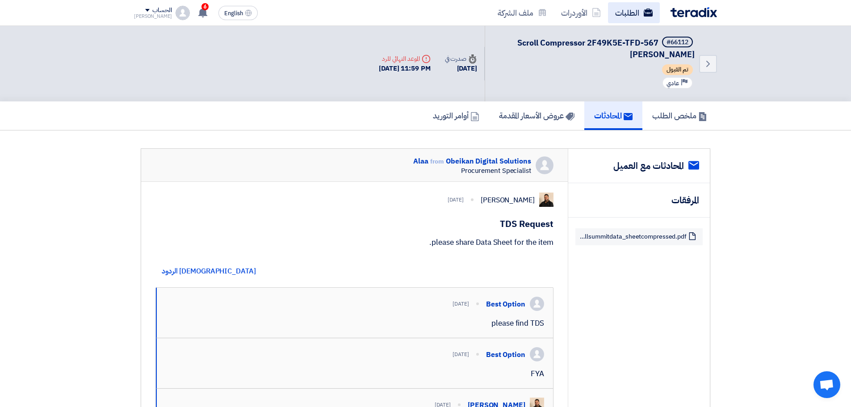
click at [640, 17] on link "الطلبات" at bounding box center [634, 12] width 52 height 21
